Goal: Task Accomplishment & Management: Complete application form

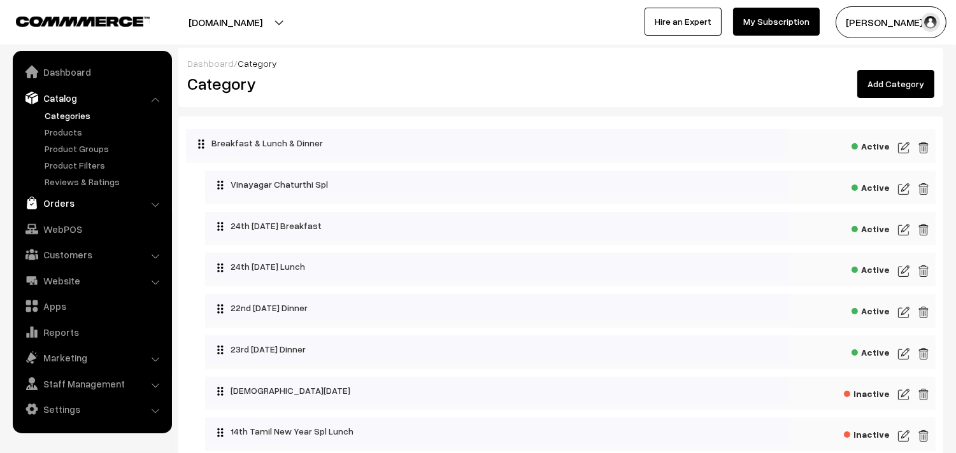
click at [52, 203] on link "Orders" at bounding box center [92, 203] width 152 height 23
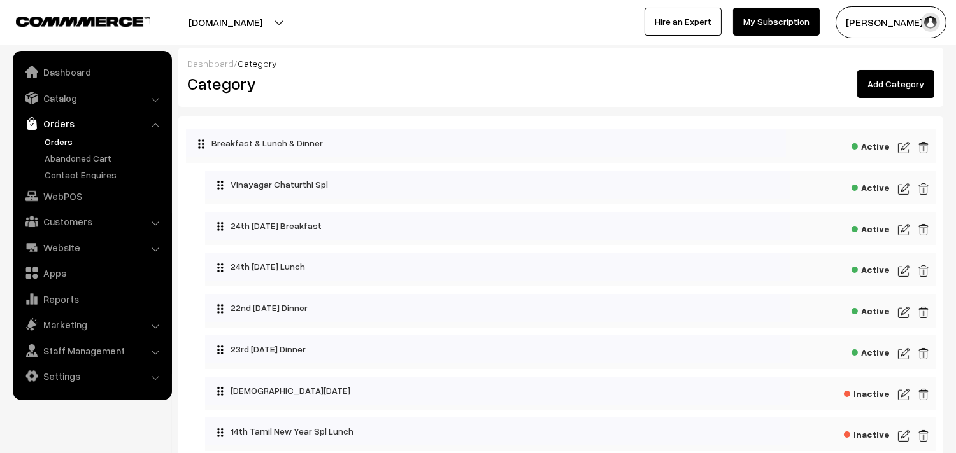
click at [61, 143] on link "Orders" at bounding box center [104, 141] width 126 height 13
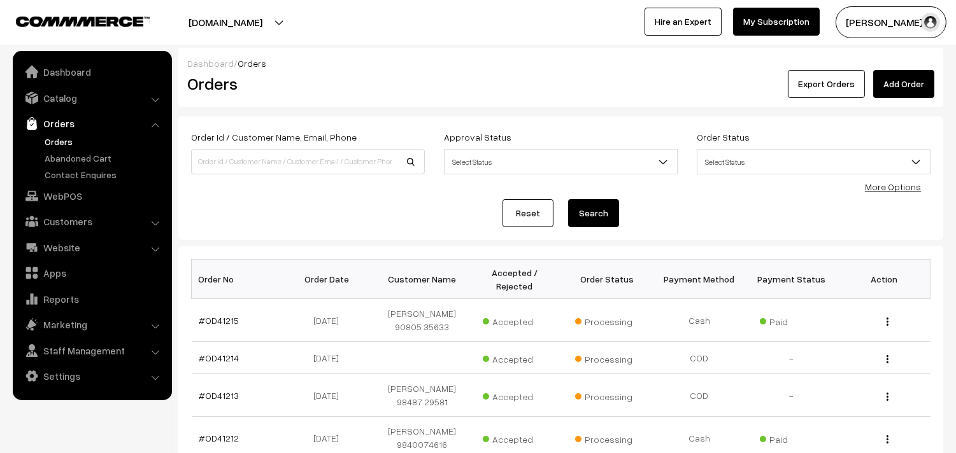
click at [50, 142] on link "Orders" at bounding box center [104, 141] width 126 height 13
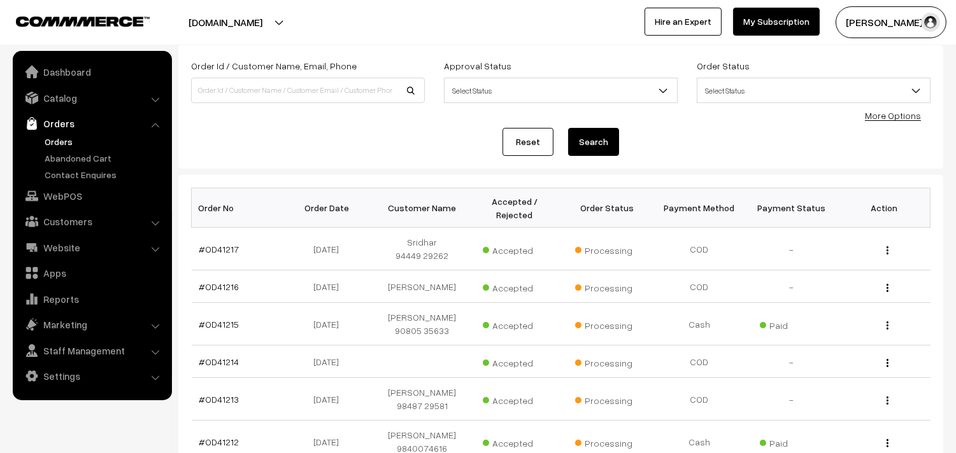
scroll to position [71, 0]
click at [64, 138] on link "Orders" at bounding box center [104, 141] width 126 height 13
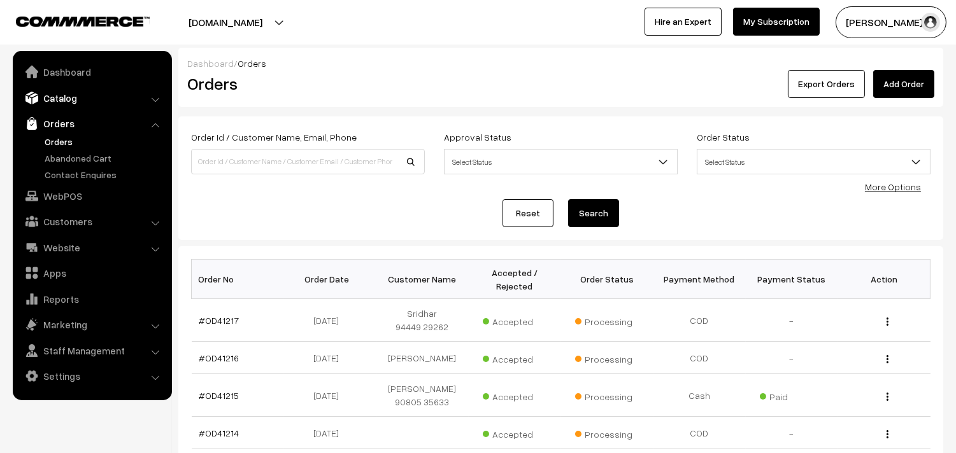
click at [66, 90] on link "Catalog" at bounding box center [92, 98] width 152 height 23
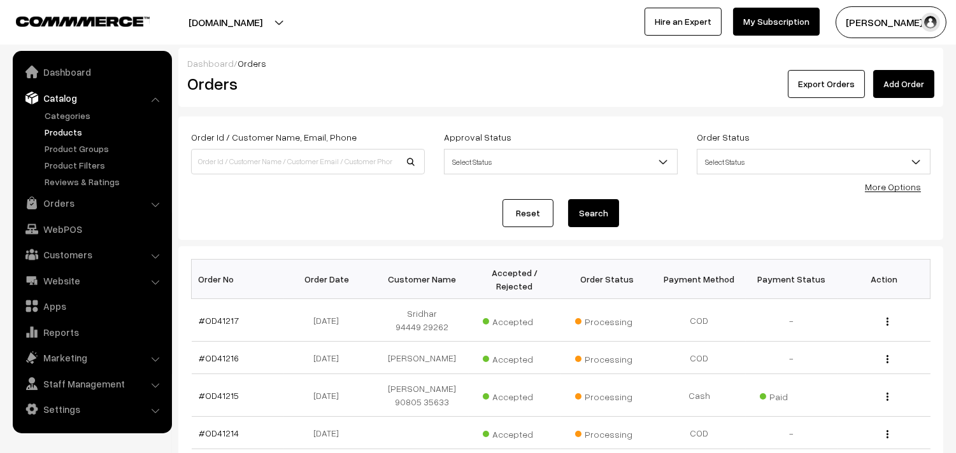
click at [65, 131] on link "Products" at bounding box center [104, 131] width 126 height 13
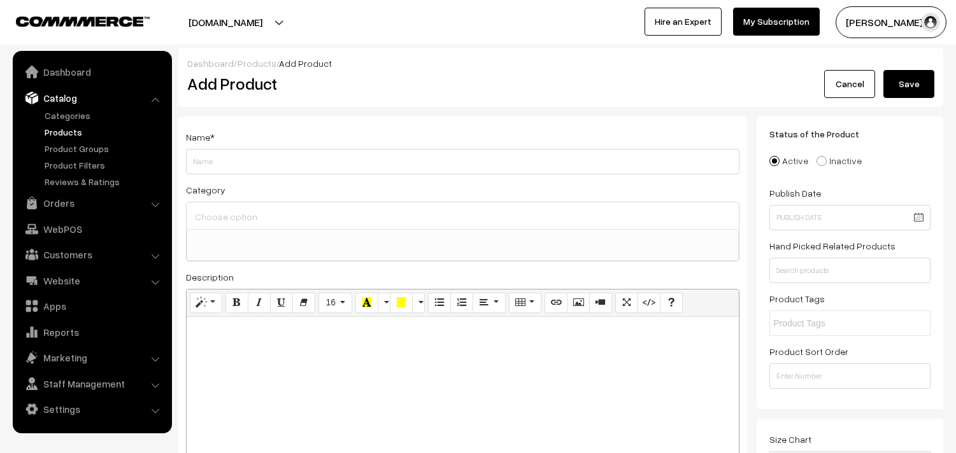
select select
click at [52, 115] on link "Categories" at bounding box center [104, 115] width 126 height 13
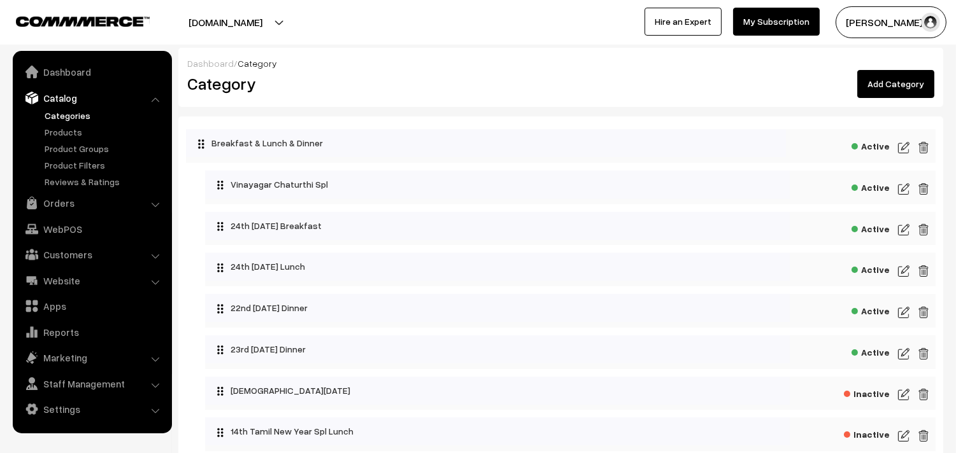
drag, startPoint x: 902, startPoint y: 79, endPoint x: 417, endPoint y: 111, distance: 485.8
click at [902, 80] on link "Add Category" at bounding box center [895, 84] width 77 height 28
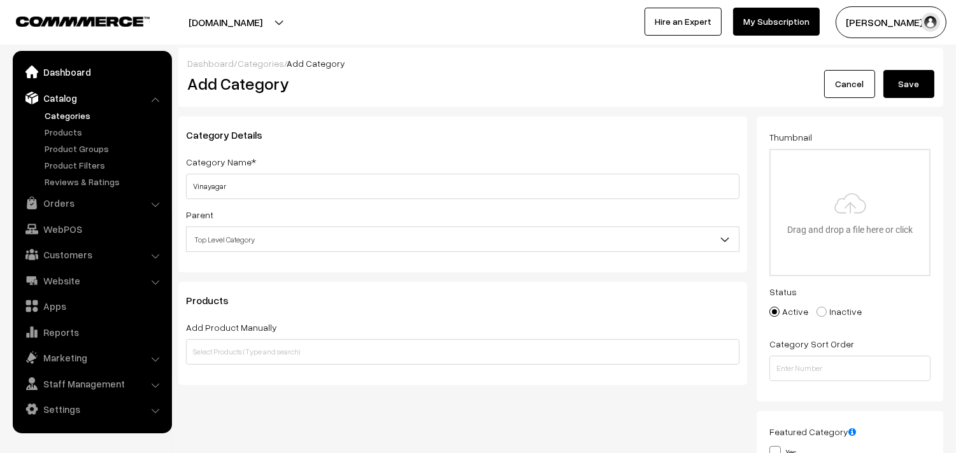
type input "Vinayagar"
click at [69, 71] on link "Dashboard" at bounding box center [92, 72] width 152 height 23
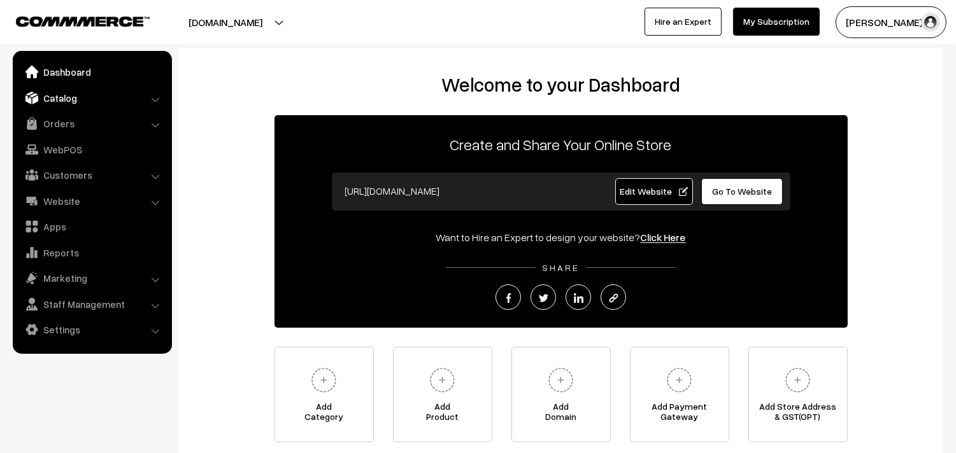
click at [62, 93] on link "Catalog" at bounding box center [92, 98] width 152 height 23
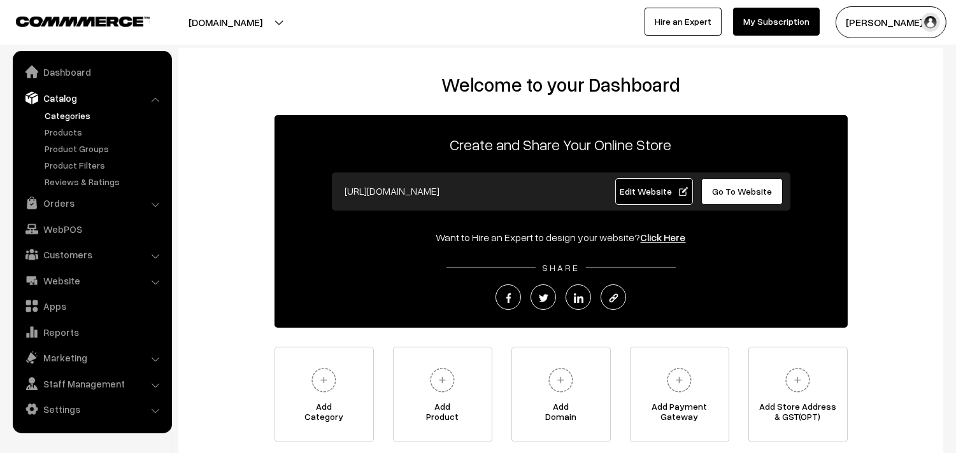
click at [80, 118] on link "Categories" at bounding box center [104, 115] width 126 height 13
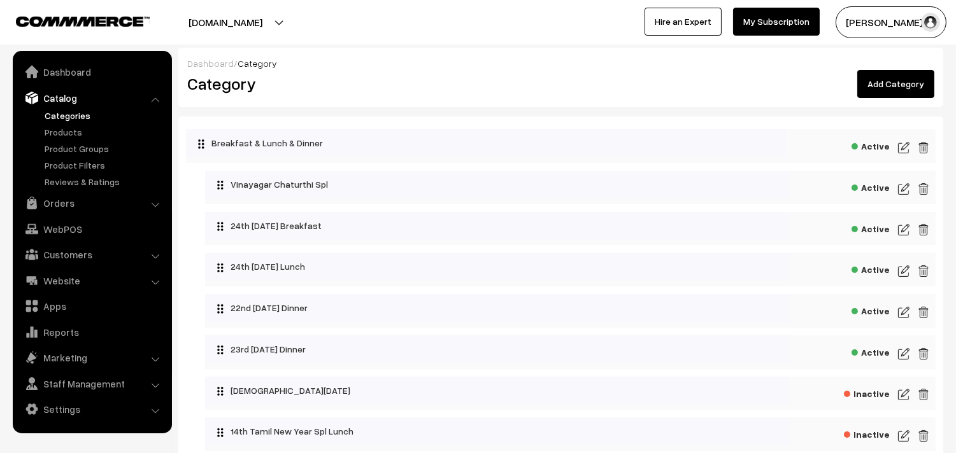
click at [907, 84] on link "Add Category" at bounding box center [895, 84] width 77 height 28
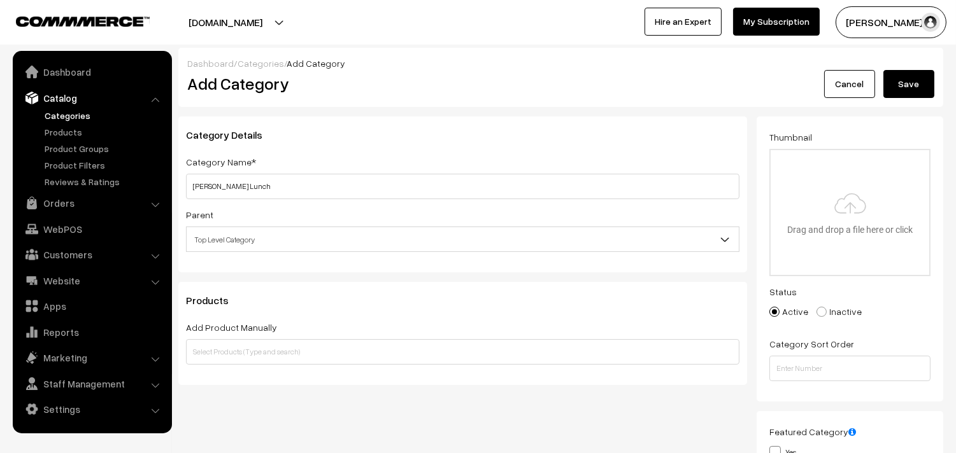
click at [262, 185] on input "[PERSON_NAME] Lunch" at bounding box center [462, 186] width 553 height 25
click at [380, 192] on input "[PERSON_NAME] Lunch" at bounding box center [462, 186] width 553 height 25
type input "[PERSON_NAME] Lunch"
click at [908, 79] on button "Save" at bounding box center [908, 84] width 51 height 28
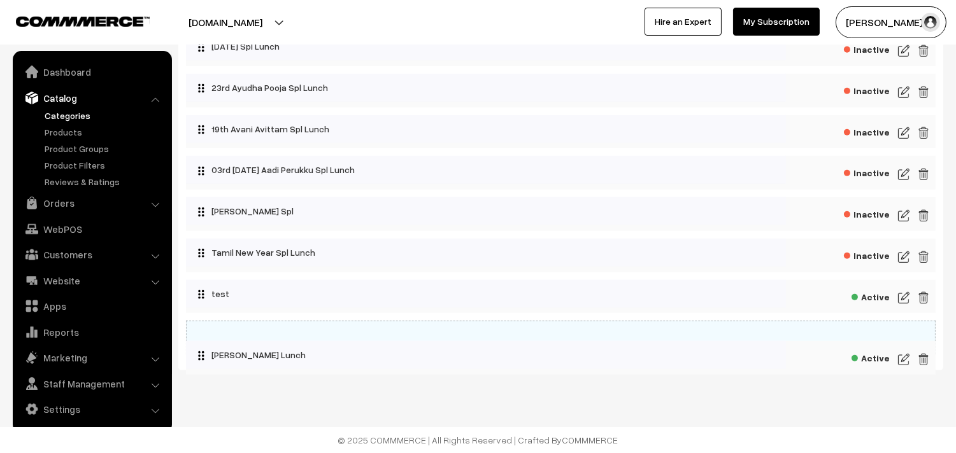
scroll to position [2262, 0]
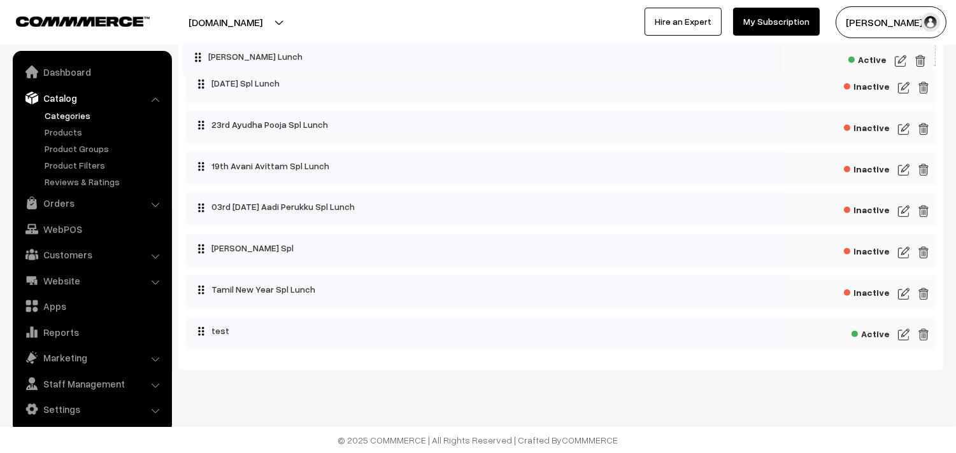
drag, startPoint x: 262, startPoint y: 333, endPoint x: 259, endPoint y: 39, distance: 293.6
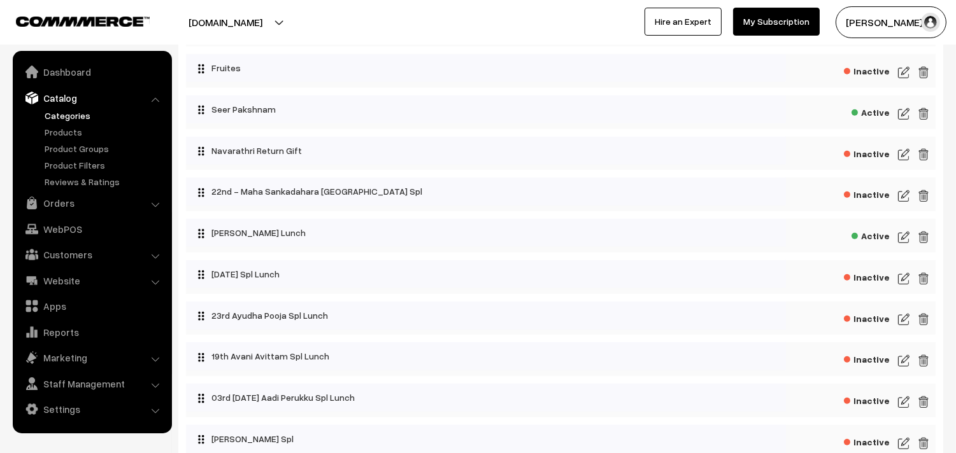
scroll to position [2054, 0]
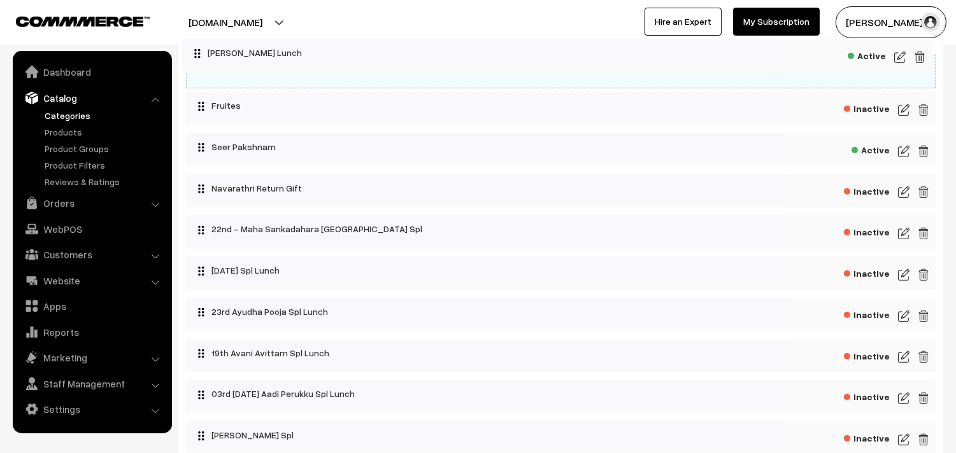
drag, startPoint x: 297, startPoint y: 252, endPoint x: 344, endPoint y: 134, distance: 127.5
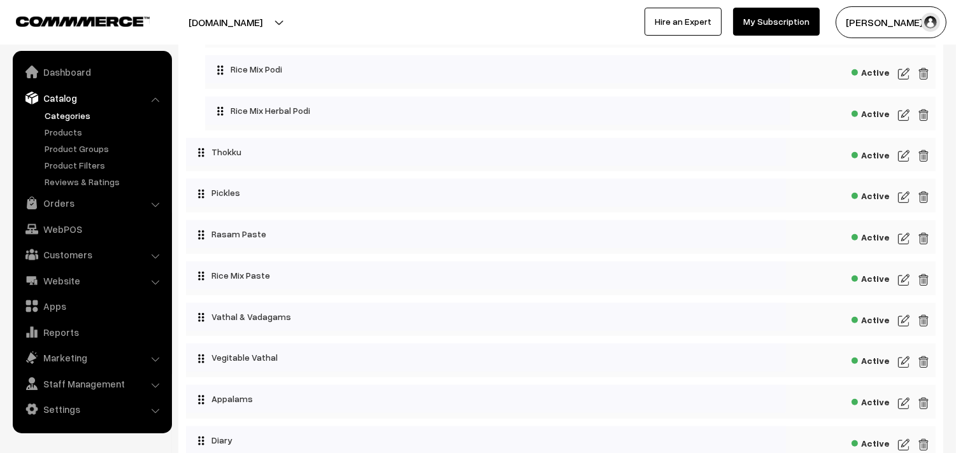
scroll to position [1701, 0]
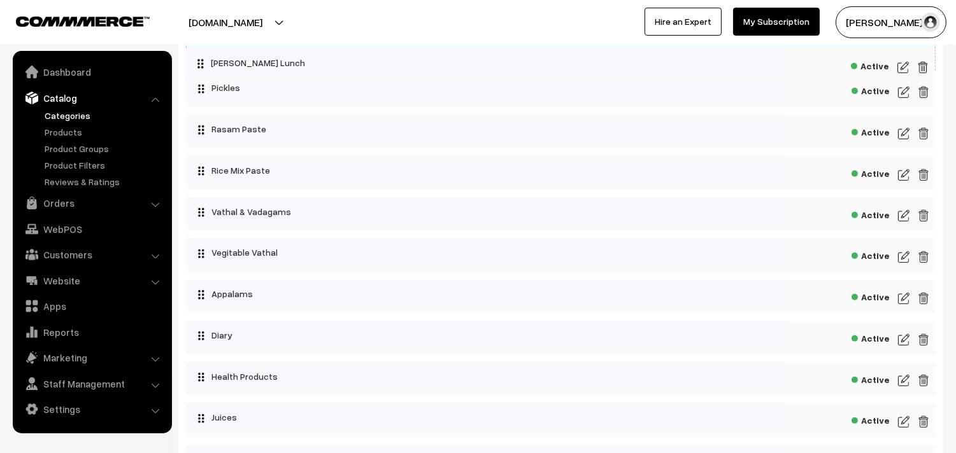
drag, startPoint x: 268, startPoint y: 436, endPoint x: 268, endPoint y: 61, distance: 375.8
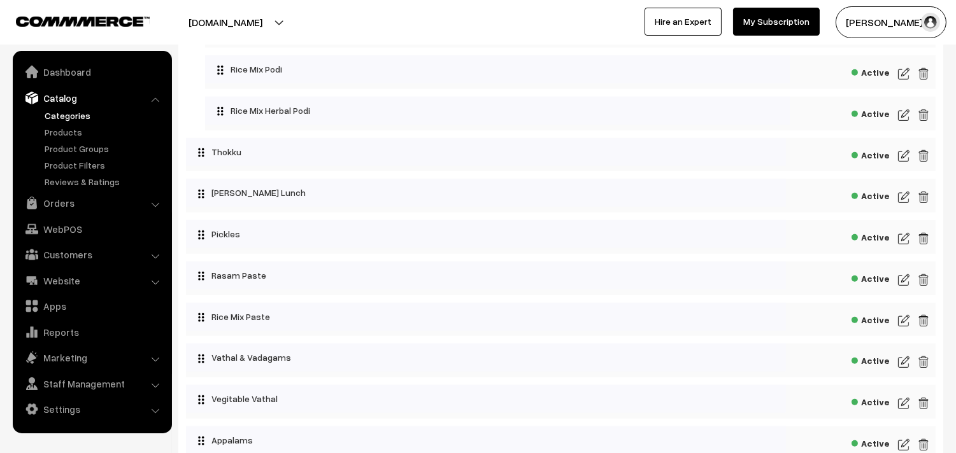
scroll to position [1488, 0]
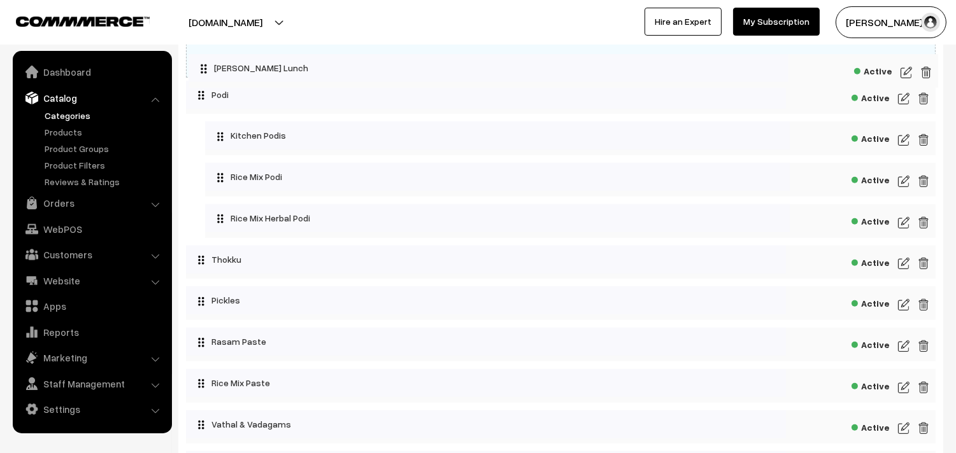
drag, startPoint x: 282, startPoint y: 244, endPoint x: 285, endPoint y: 57, distance: 186.6
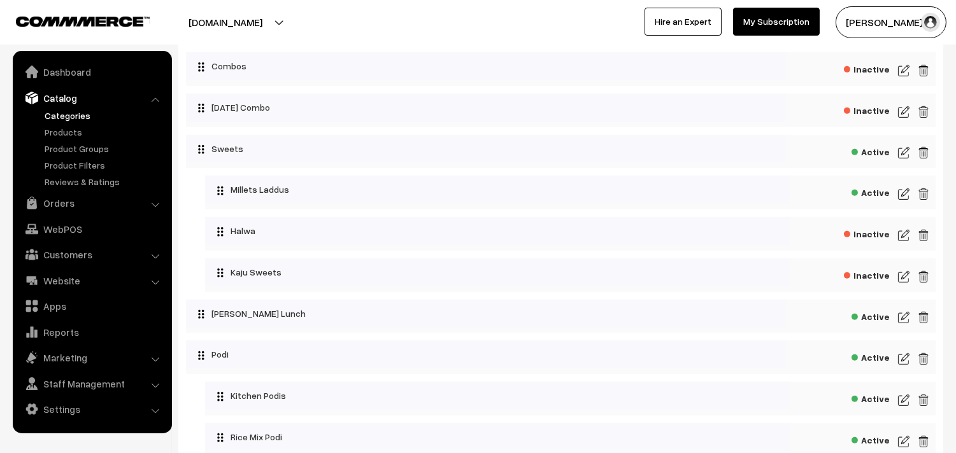
scroll to position [1205, 0]
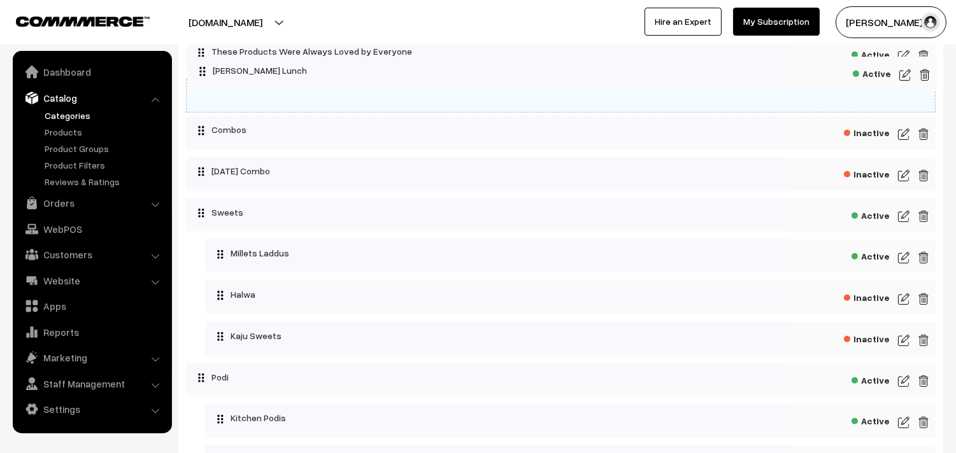
drag, startPoint x: 278, startPoint y: 282, endPoint x: 289, endPoint y: 154, distance: 128.5
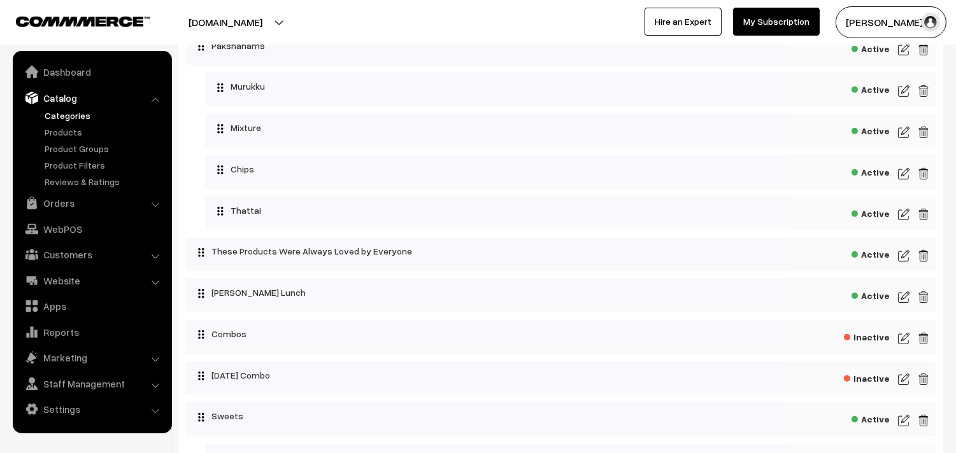
scroll to position [922, 0]
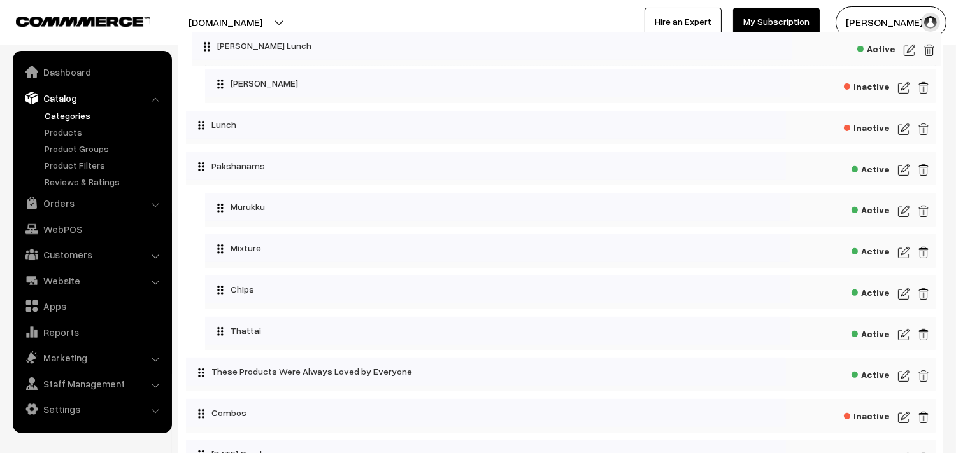
drag, startPoint x: 271, startPoint y: 243, endPoint x: 268, endPoint y: 45, distance: 197.5
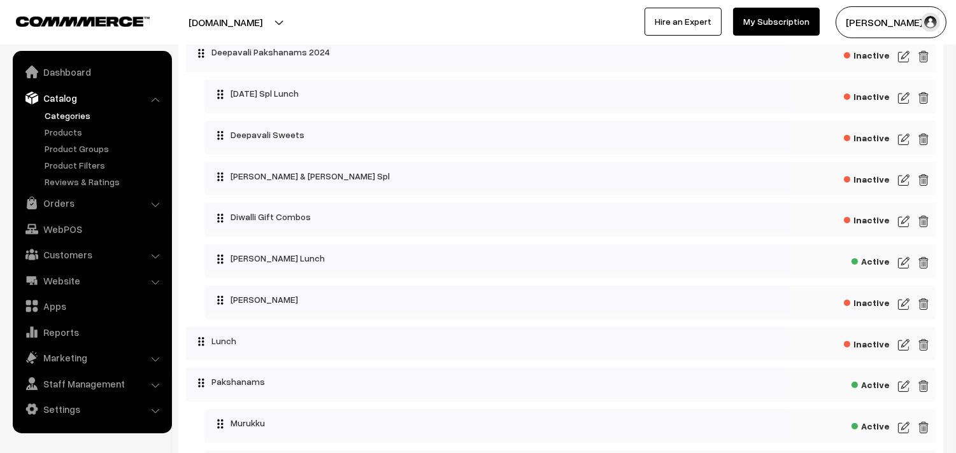
scroll to position [639, 0]
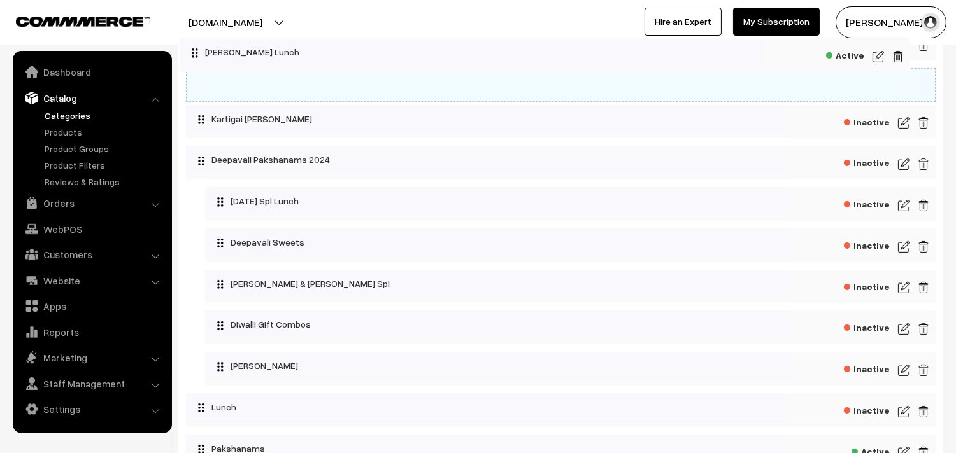
drag, startPoint x: 282, startPoint y: 338, endPoint x: 257, endPoint y: 54, distance: 285.2
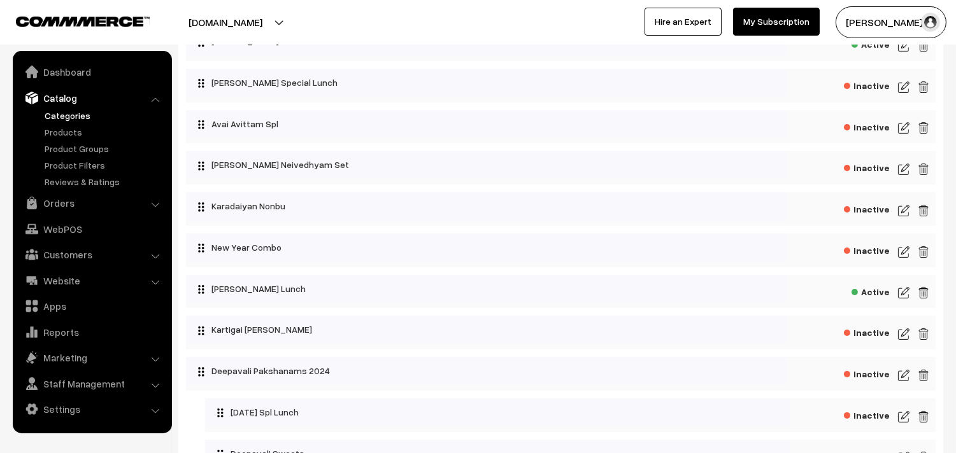
scroll to position [427, 0]
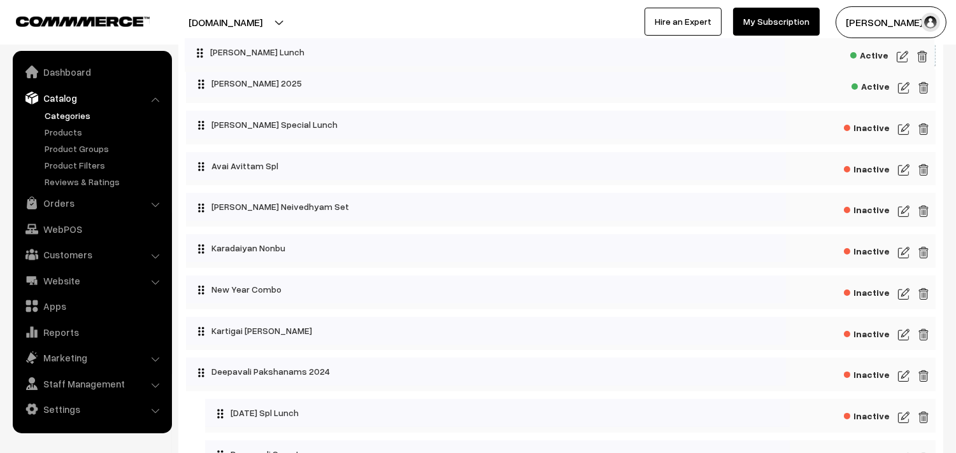
drag, startPoint x: 250, startPoint y: 298, endPoint x: 248, endPoint y: 52, distance: 245.9
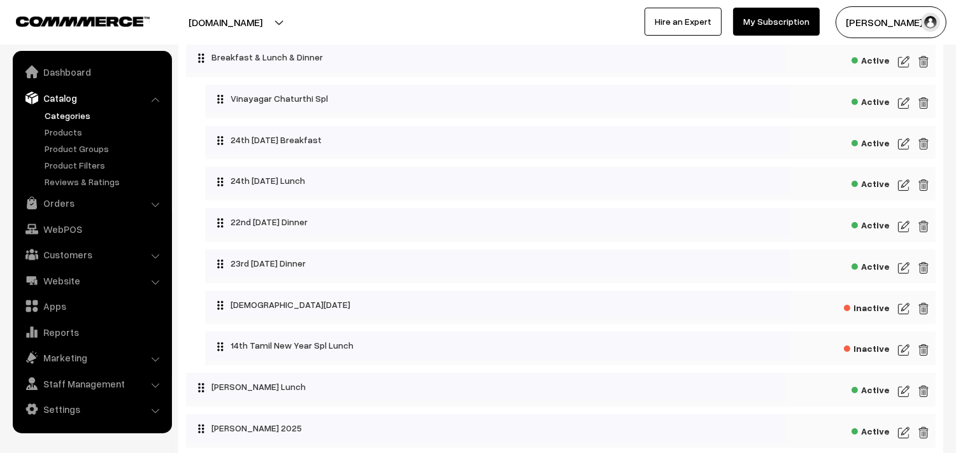
scroll to position [214, 0]
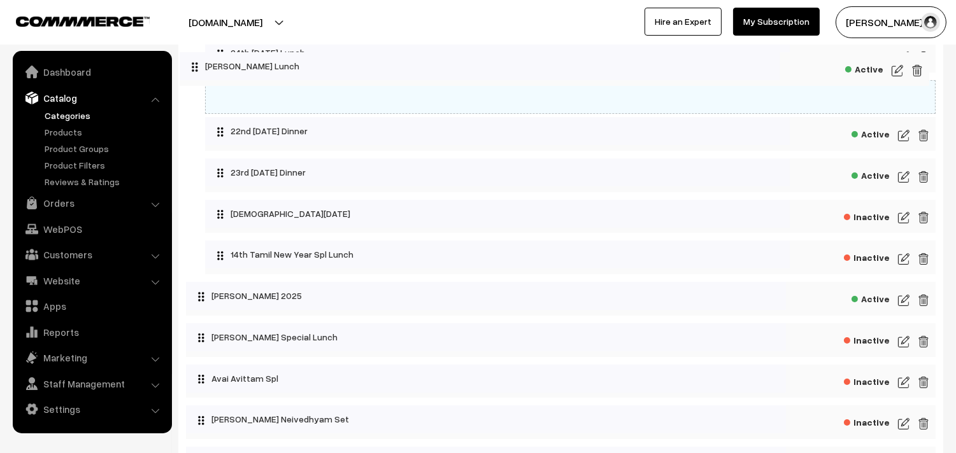
drag, startPoint x: 308, startPoint y: 213, endPoint x: 300, endPoint y: 64, distance: 148.6
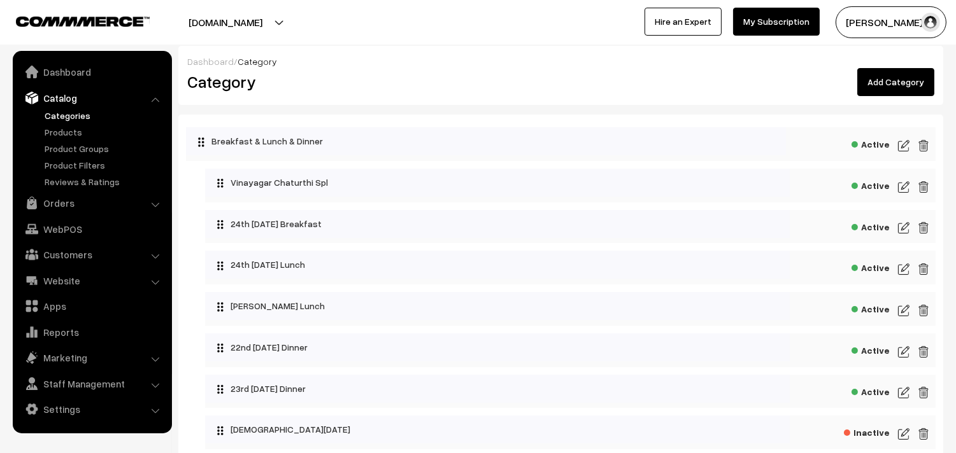
scroll to position [0, 0]
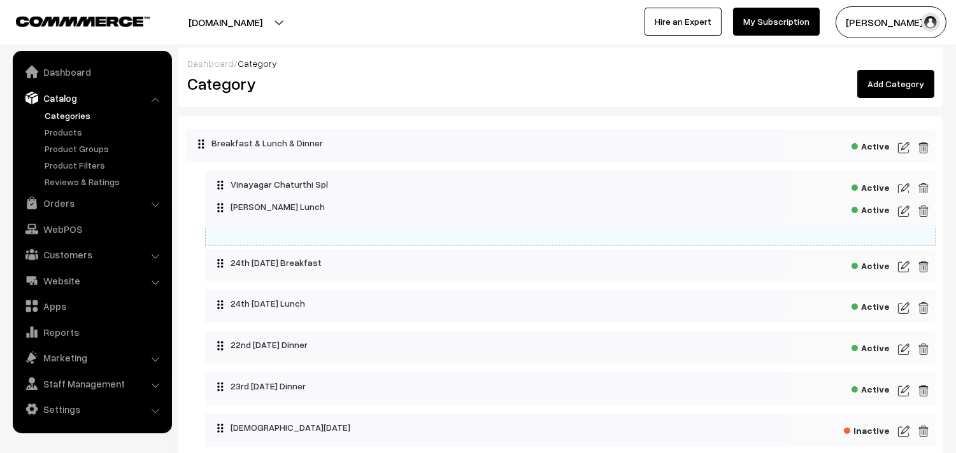
drag, startPoint x: 296, startPoint y: 310, endPoint x: 297, endPoint y: 208, distance: 102.5
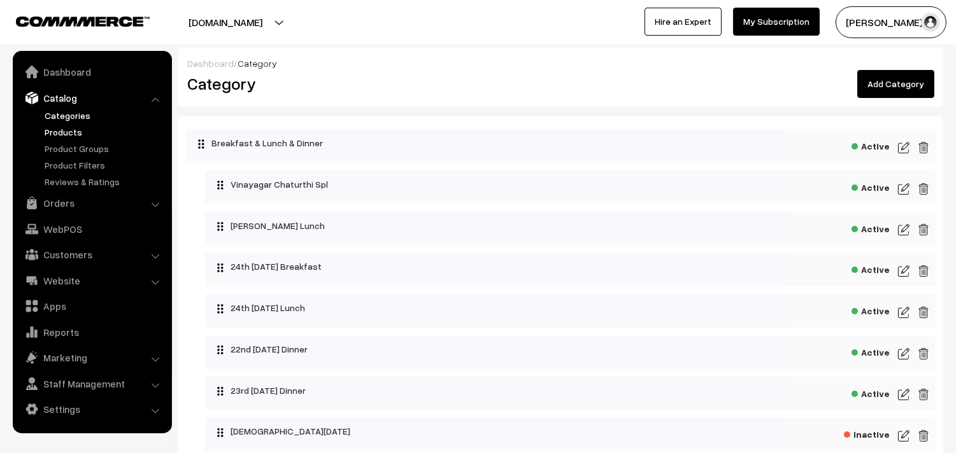
click at [70, 134] on link "Products" at bounding box center [104, 131] width 126 height 13
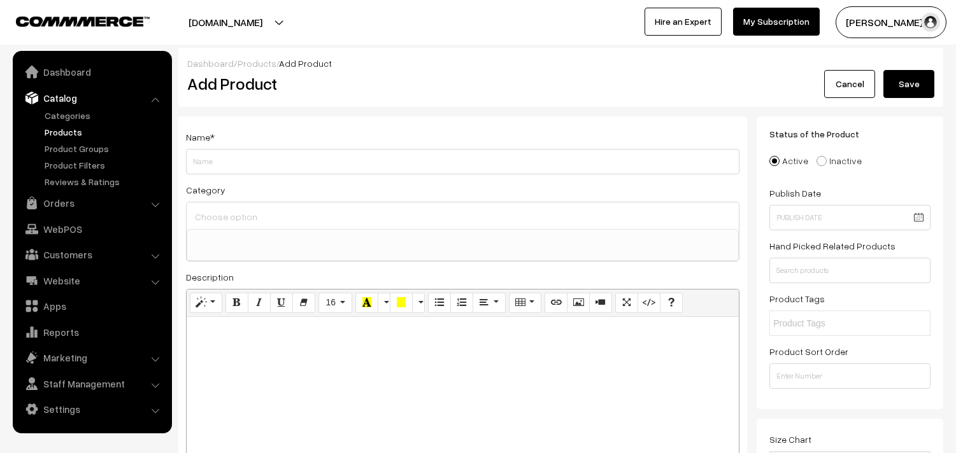
select select
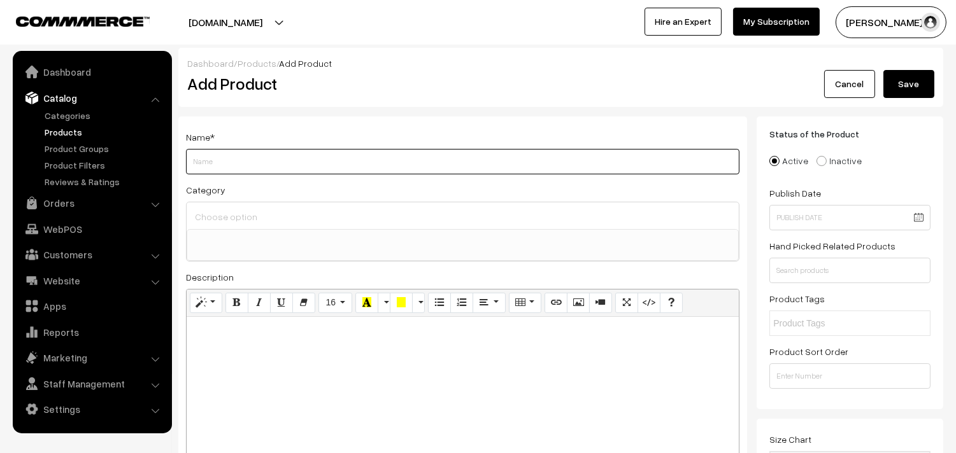
click at [240, 154] on input "Weight" at bounding box center [462, 161] width 553 height 25
type input "27th Spl Lunch - With Rice"
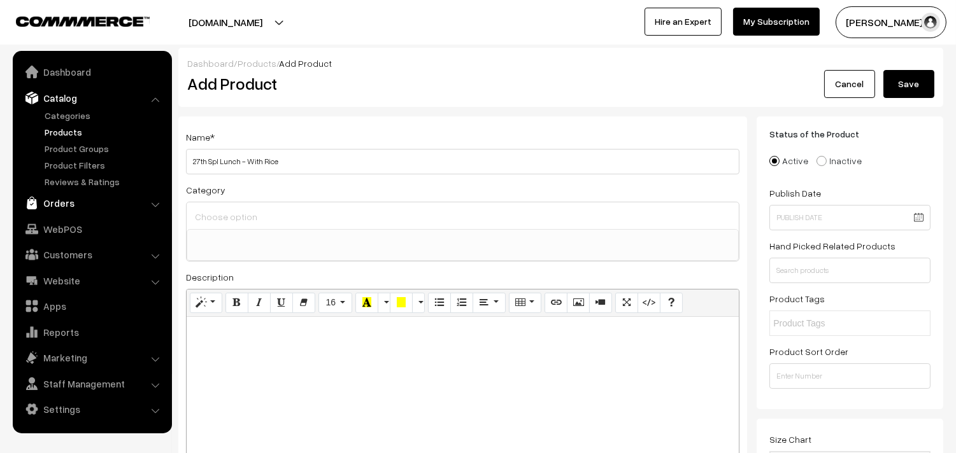
drag, startPoint x: 137, startPoint y: 199, endPoint x: 144, endPoint y: 206, distance: 9.9
click at [137, 201] on link "Orders" at bounding box center [92, 203] width 152 height 23
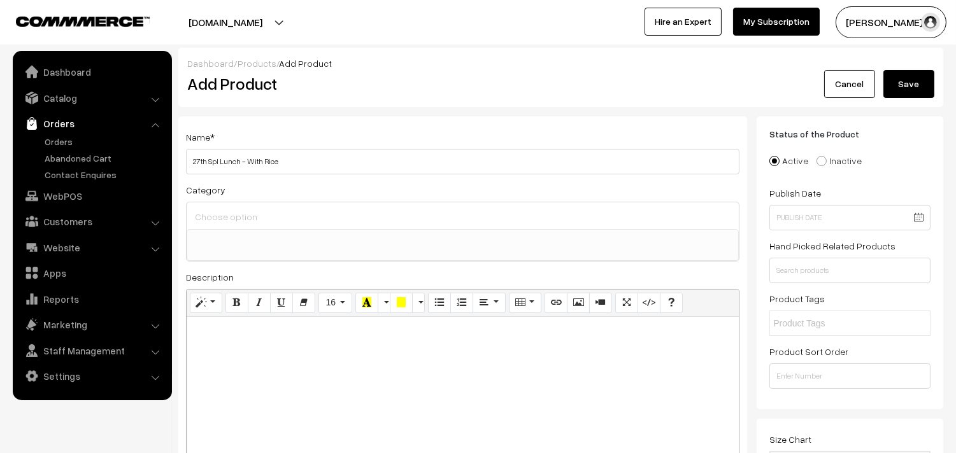
click at [229, 215] on input at bounding box center [463, 217] width 542 height 18
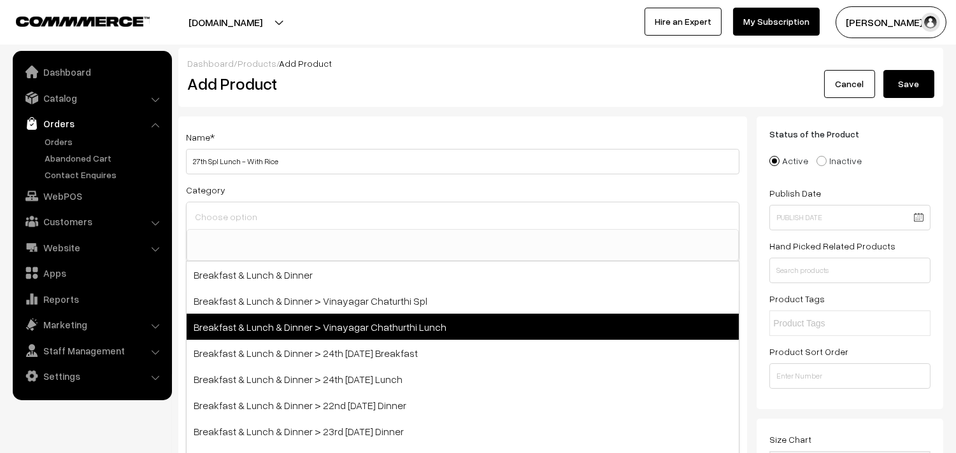
click at [368, 338] on span "Breakfast & Lunch & Dinner > Vinayagar Chathurthi Lunch" at bounding box center [463, 327] width 552 height 26
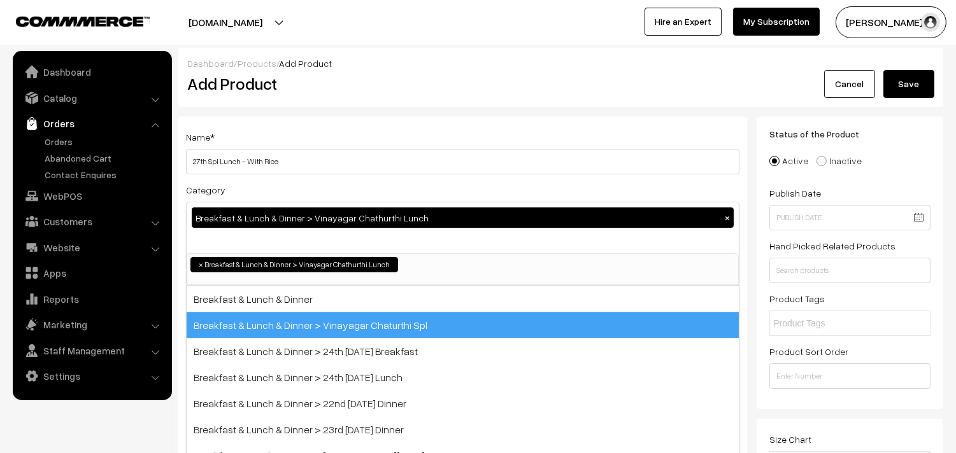
select select "100"
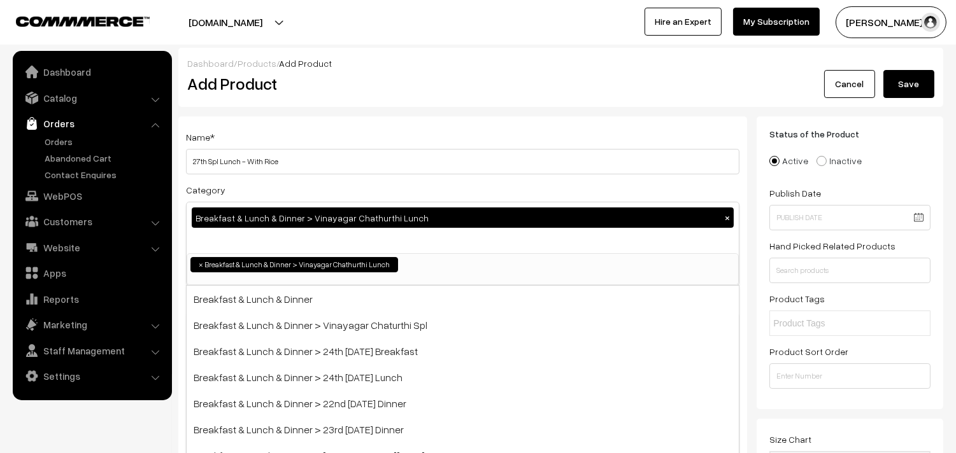
click at [436, 92] on h2 "Add Product" at bounding box center [464, 84] width 555 height 20
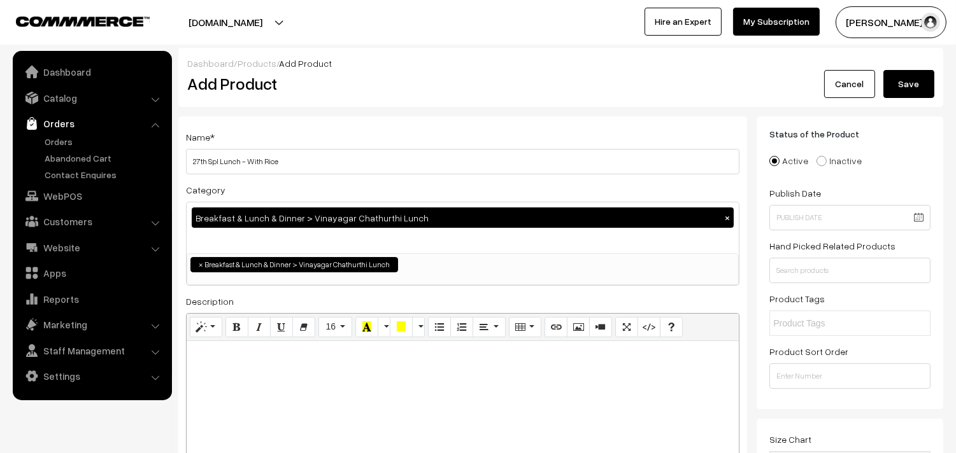
click at [278, 377] on div at bounding box center [463, 420] width 552 height 159
paste div
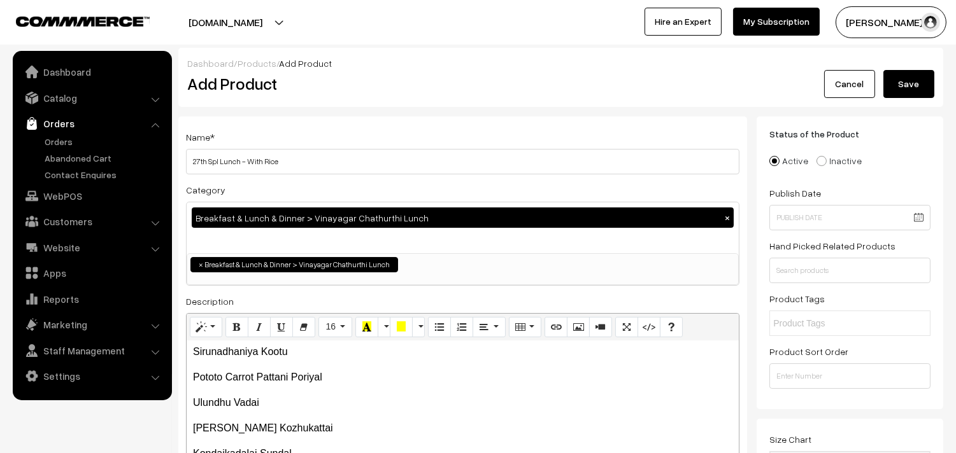
scroll to position [57, 0]
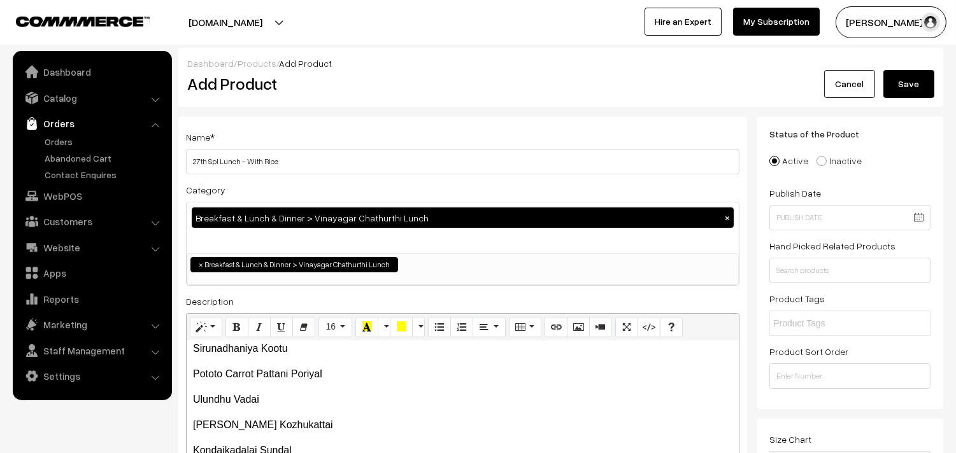
click at [266, 344] on p "Sirunadhaniya Kootu" at bounding box center [462, 348] width 539 height 15
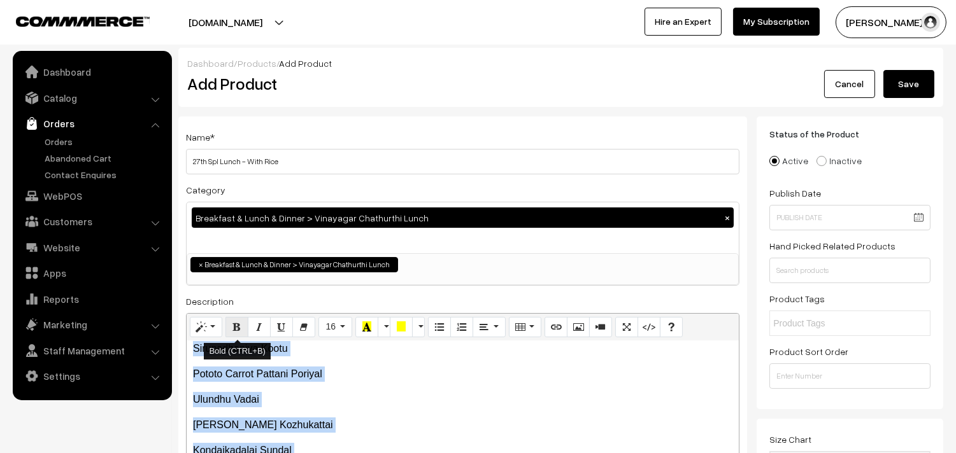
click at [232, 327] on icon "Bold (CTRL+B)" at bounding box center [236, 327] width 9 height 10
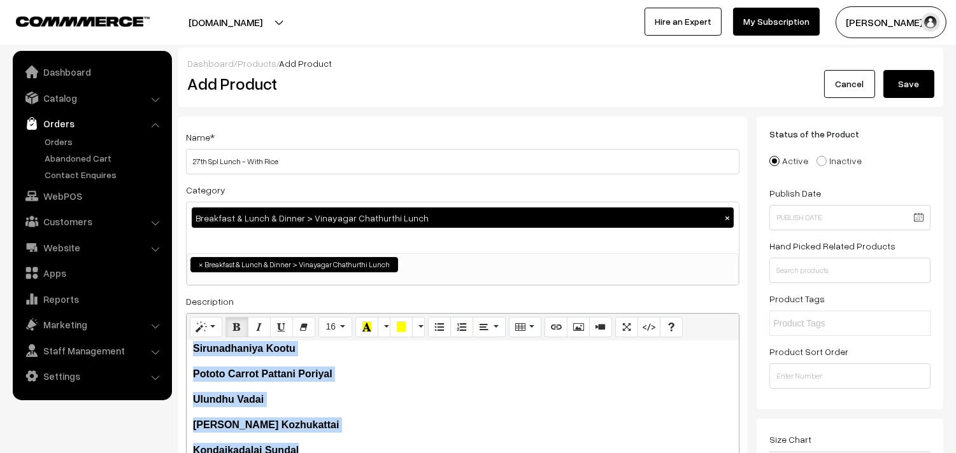
scroll to position [31, 0]
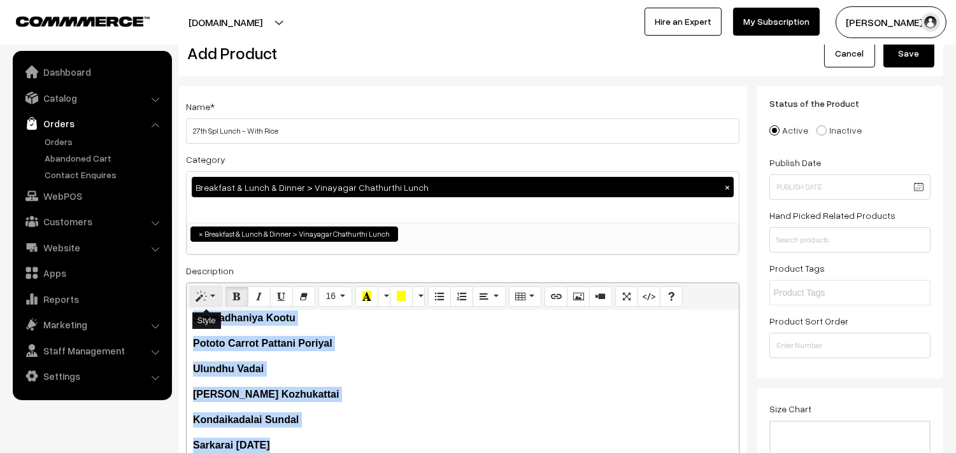
click at [213, 297] on button "Style" at bounding box center [206, 297] width 32 height 20
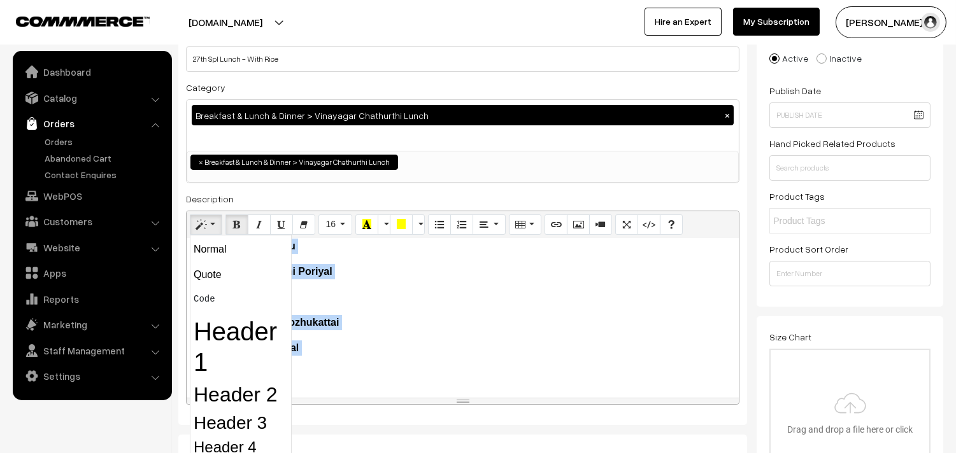
scroll to position [173, 0]
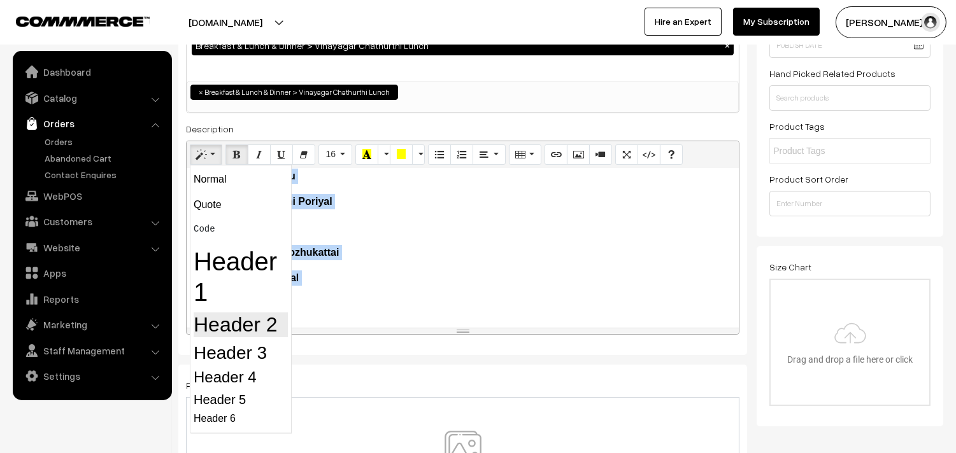
click at [240, 317] on h2 "Header 2" at bounding box center [241, 325] width 94 height 24
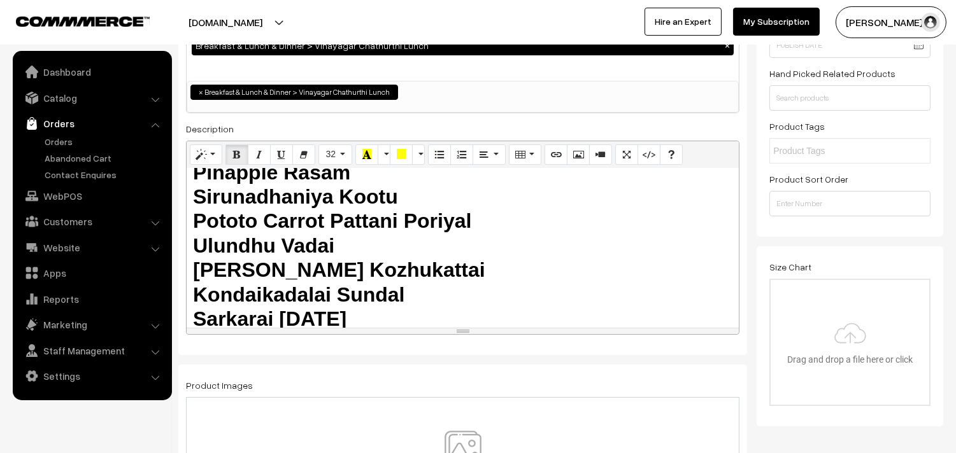
click at [293, 245] on b "Ulundhu Vadai" at bounding box center [263, 245] width 141 height 23
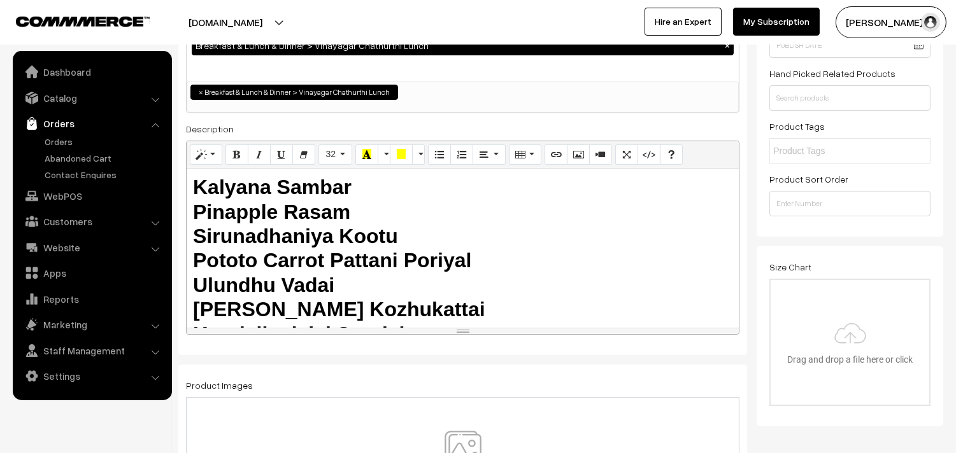
click at [193, 187] on b "Kalyana Sambar" at bounding box center [272, 187] width 159 height 23
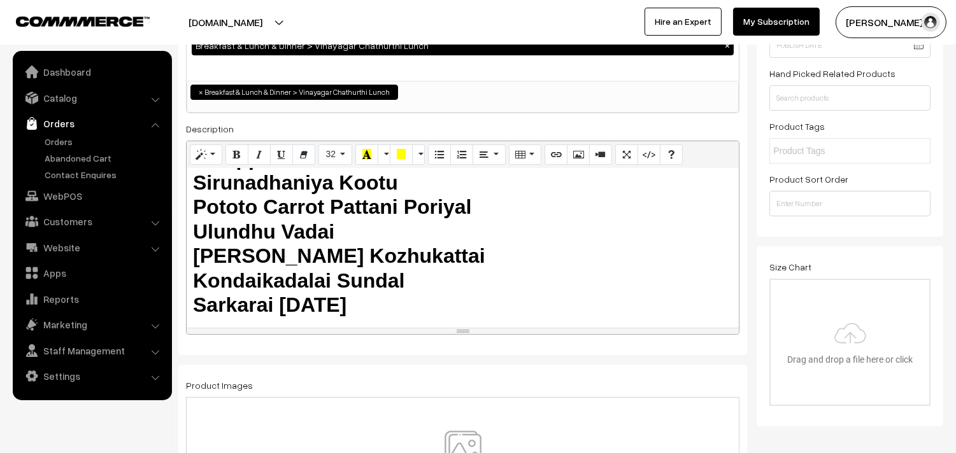
click at [406, 251] on h2 "Kalyana Sambar Pinapple Rasam Sirunadhaniya Kootu Pototo Carrot Pattani Poriyal…" at bounding box center [462, 220] width 539 height 196
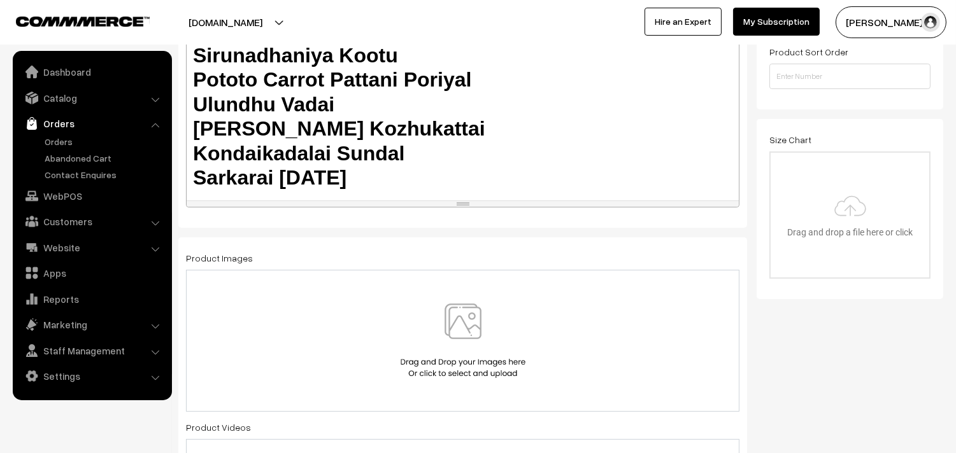
scroll to position [314, 0]
